Goal: Communication & Community: Answer question/provide support

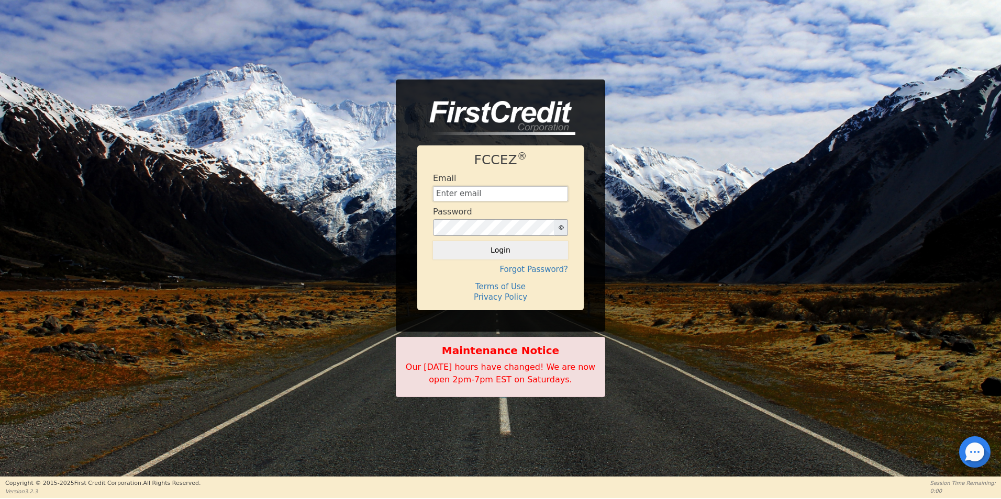
type input "[EMAIL_ADDRESS][DOMAIN_NAME]"
click at [980, 453] on div at bounding box center [974, 452] width 31 height 31
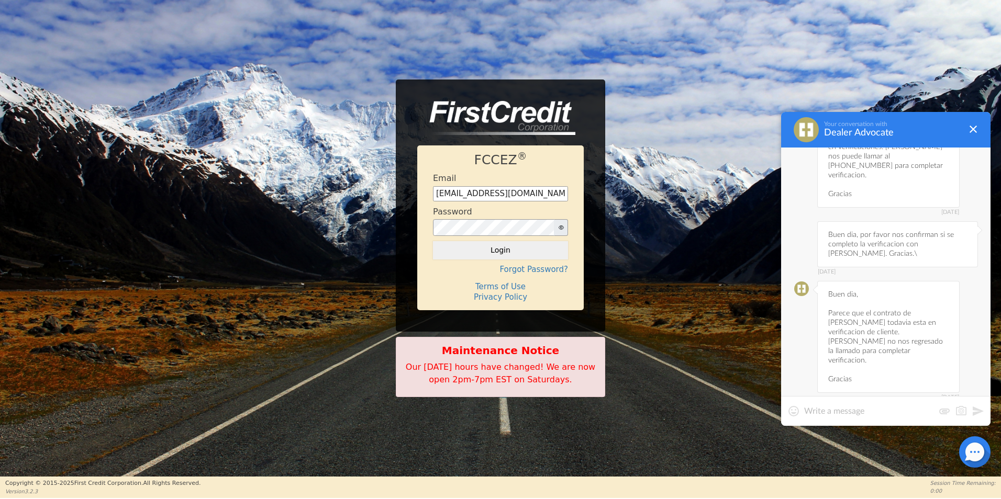
scroll to position [3710, 0]
click at [873, 291] on div "[DATE] Buen dia, Parece que el contrato de [PERSON_NAME] todavia esta en verifi…" at bounding box center [888, 347] width 142 height 112
drag, startPoint x: 916, startPoint y: 272, endPoint x: 849, endPoint y: 283, distance: 68.4
click at [849, 291] on div "[DATE] Buen dia, Parece que el contrato de [PERSON_NAME] todavia esta en verifi…" at bounding box center [888, 347] width 142 height 112
copy div "[PERSON_NAME]"
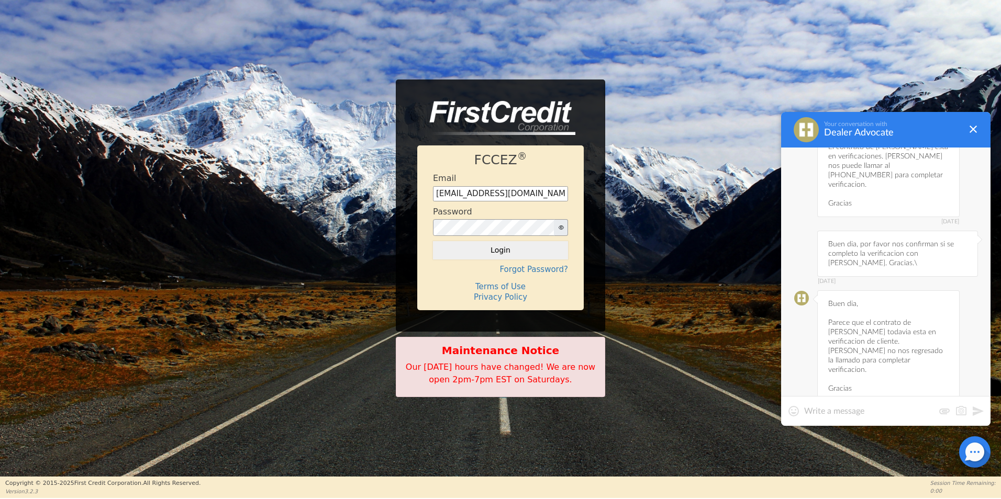
click at [818, 415] on textarea at bounding box center [869, 411] width 130 height 10
type textarea "Buen dia,"
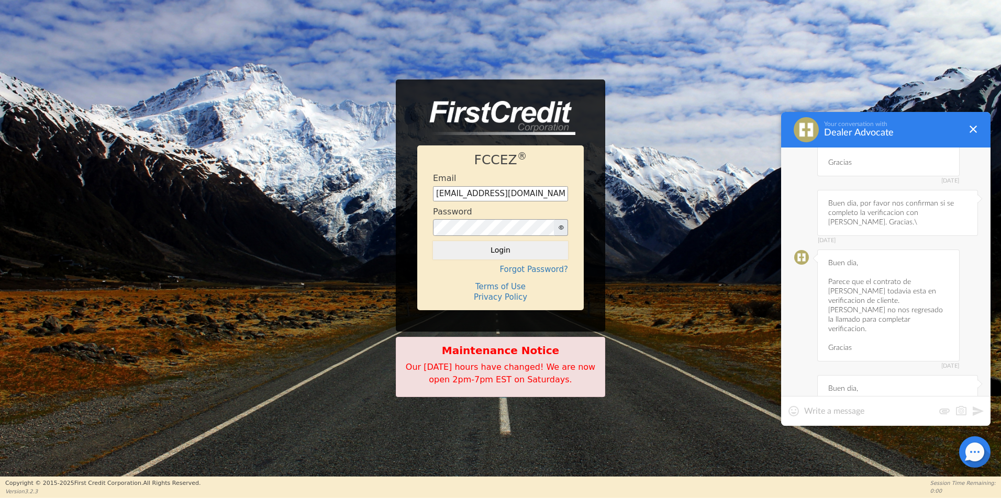
click at [818, 415] on textarea at bounding box center [869, 411] width 130 height 10
paste textarea "[PERSON_NAME]"
type textarea "[PERSON_NAME] ya verifico?. Gracias."
click at [978, 416] on button at bounding box center [978, 411] width 13 height 13
